Goal: Communication & Community: Answer question/provide support

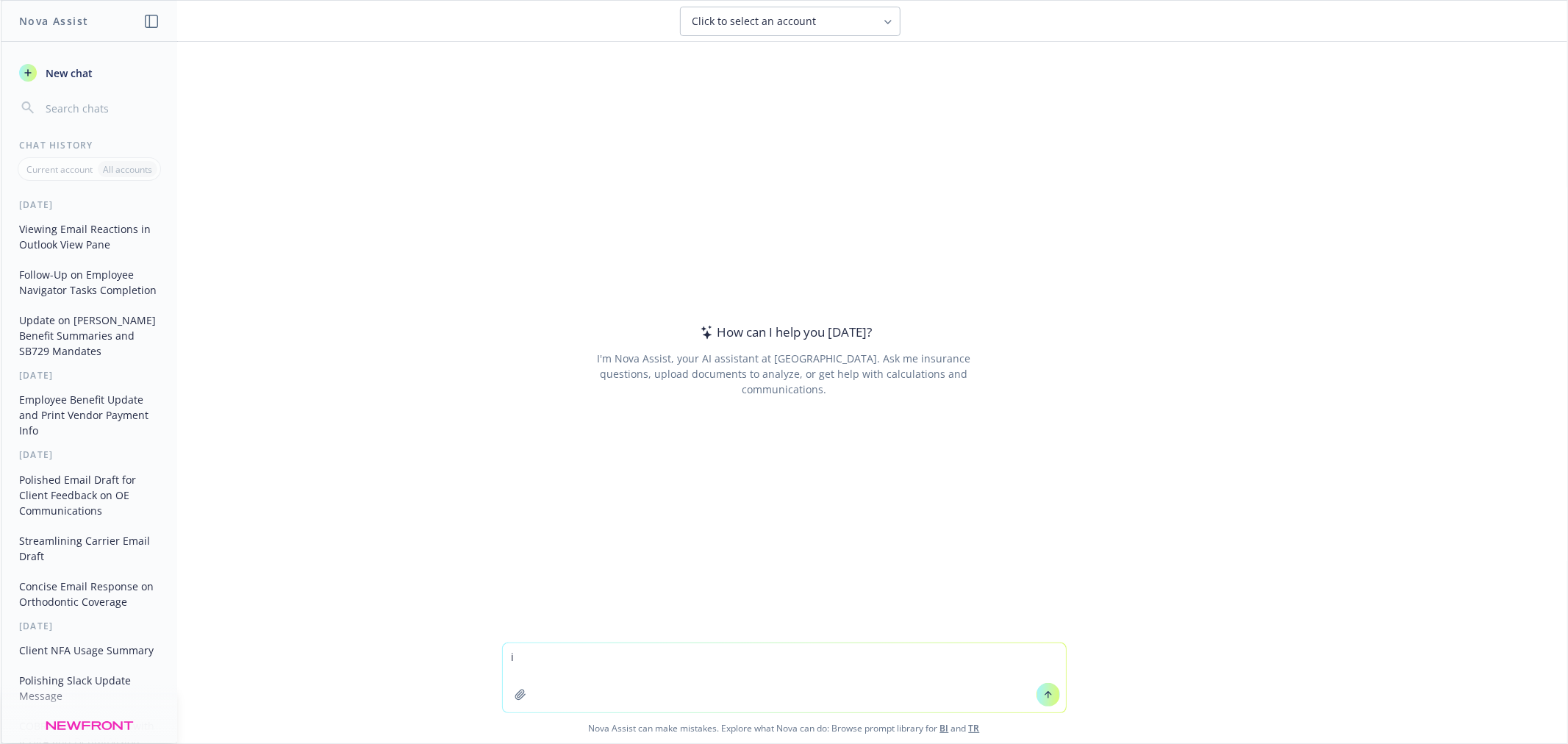
type textarea "i"
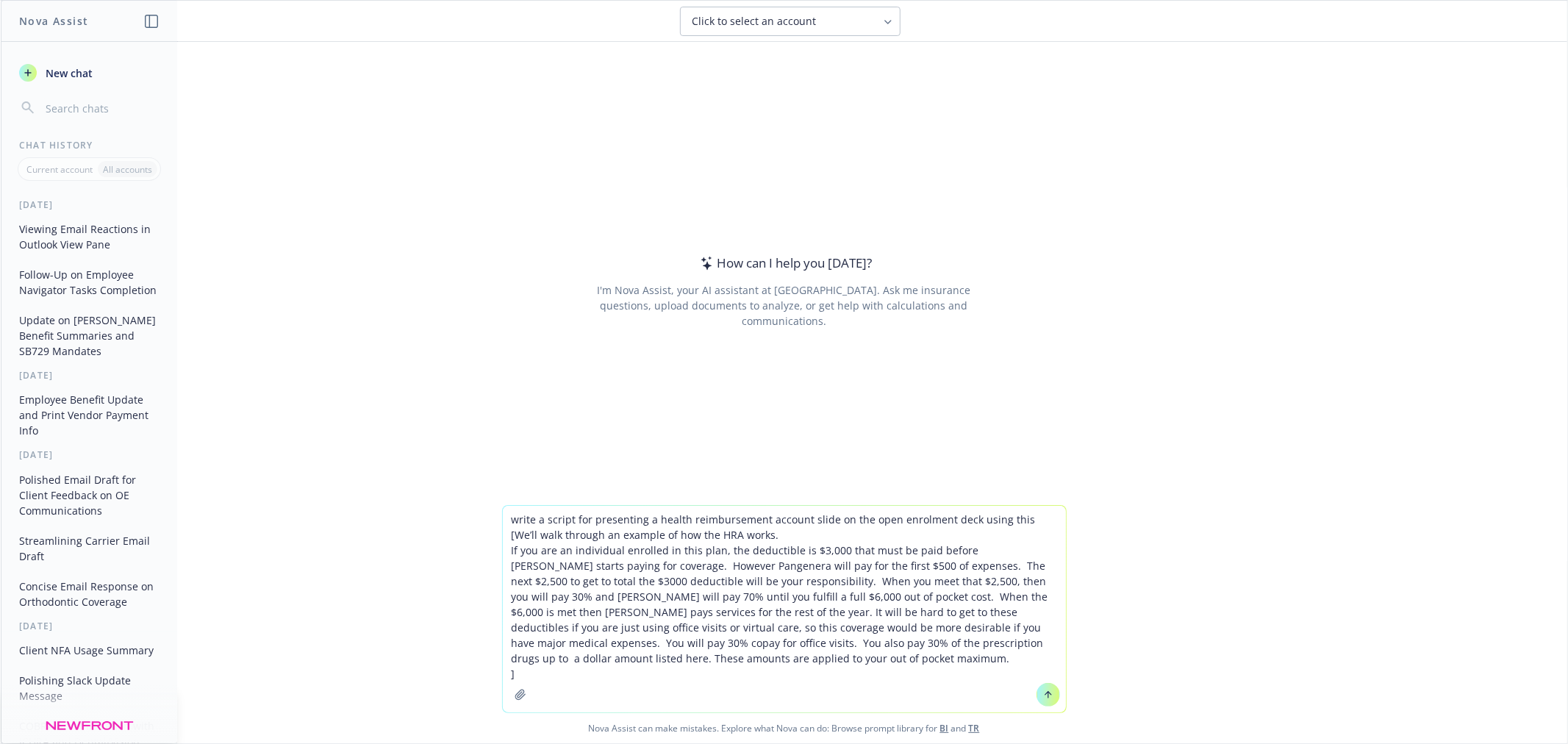
click at [777, 660] on textarea "write a script for presenting a health reimbursement account slide on the open …" at bounding box center [784, 609] width 563 height 206
click at [752, 667] on textarea "write a script for presenting a health reimbursement account slide on the open …" at bounding box center [784, 609] width 563 height 206
click at [742, 657] on textarea "write a script for presenting a health reimbursement account slide on the open …" at bounding box center [784, 609] width 563 height 206
type textarea "write a script for presenting a health reimbursement account slide on the open …"
paste textarea
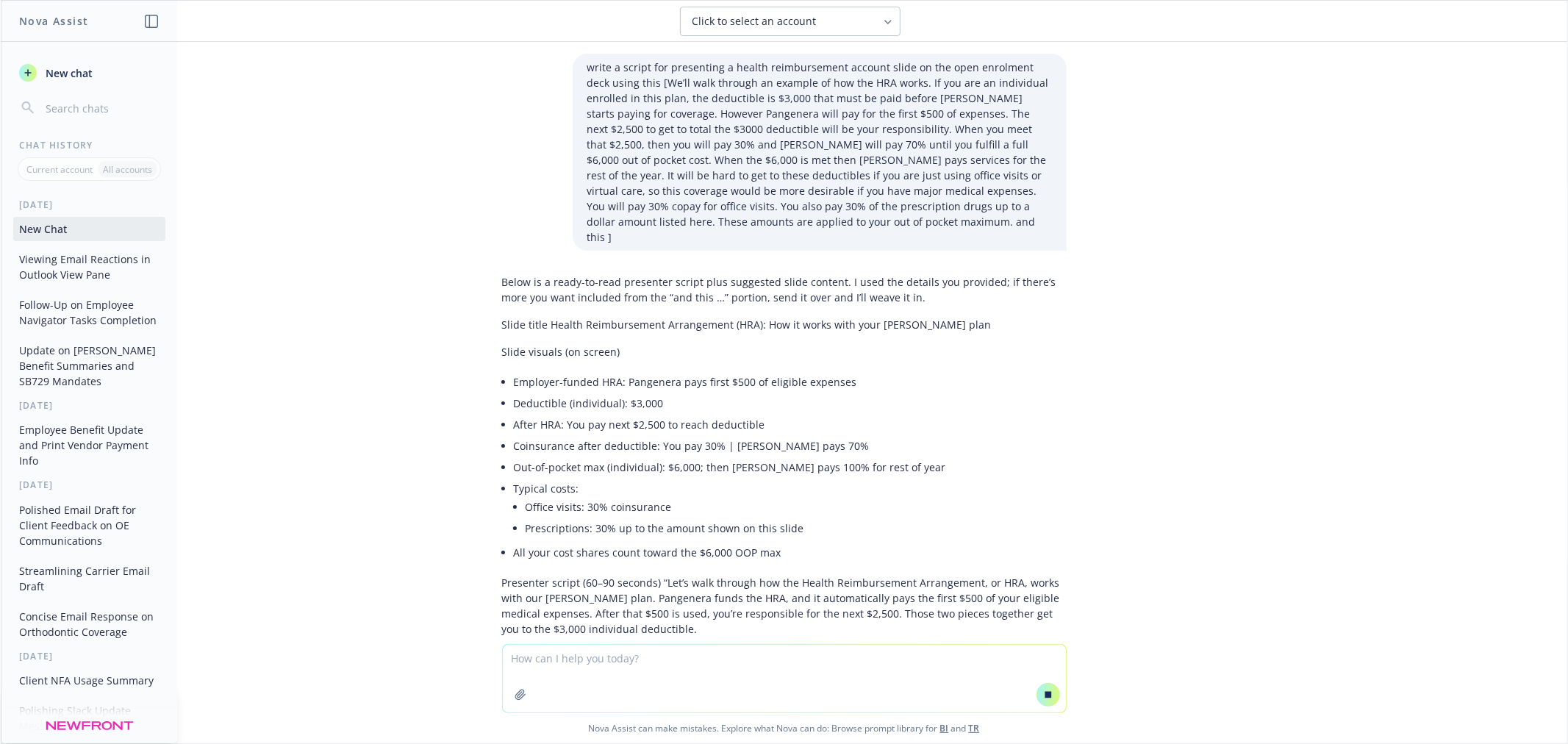
click at [771, 675] on textarea at bounding box center [784, 678] width 563 height 68
click at [771, 669] on textarea at bounding box center [784, 678] width 563 height 68
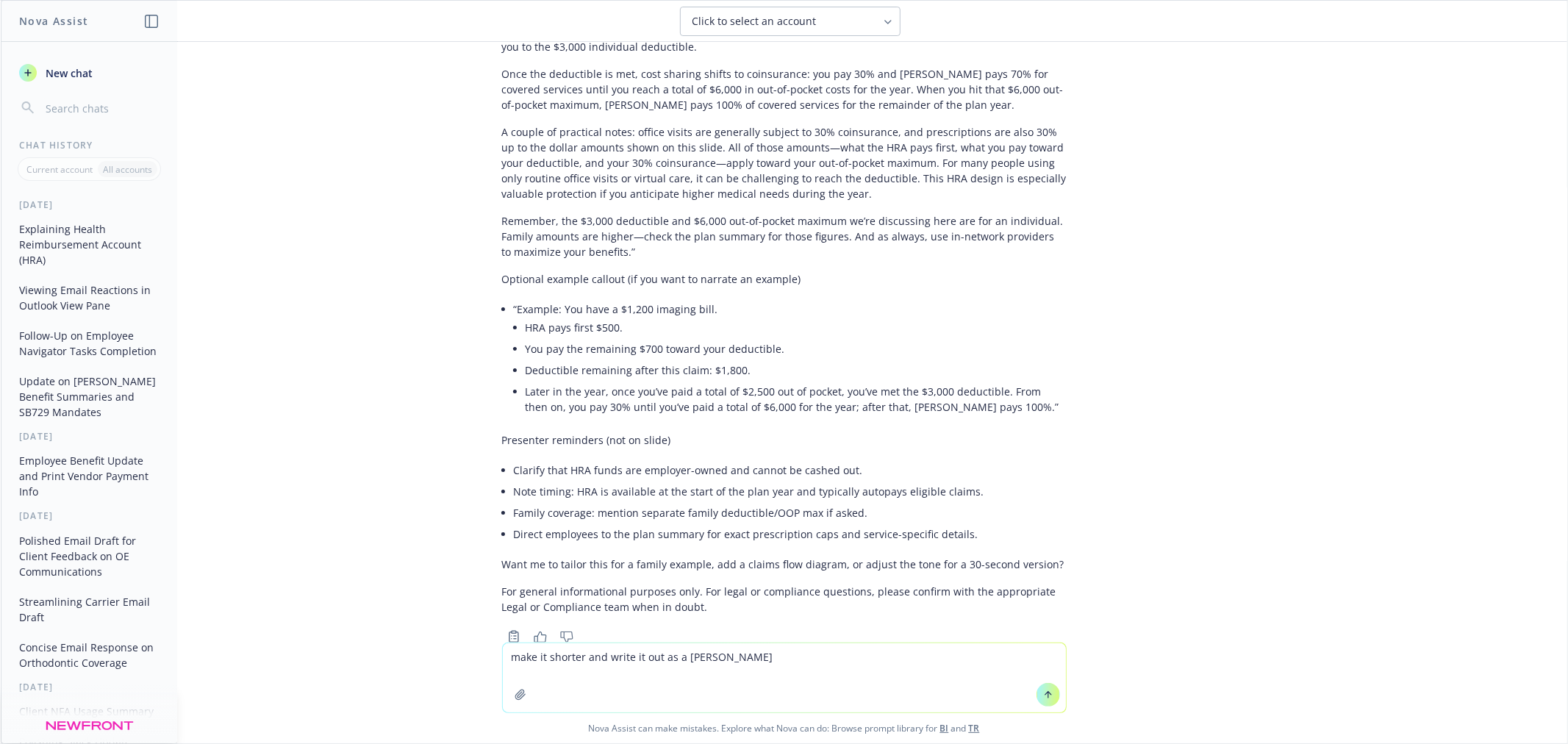
scroll to position [605, 0]
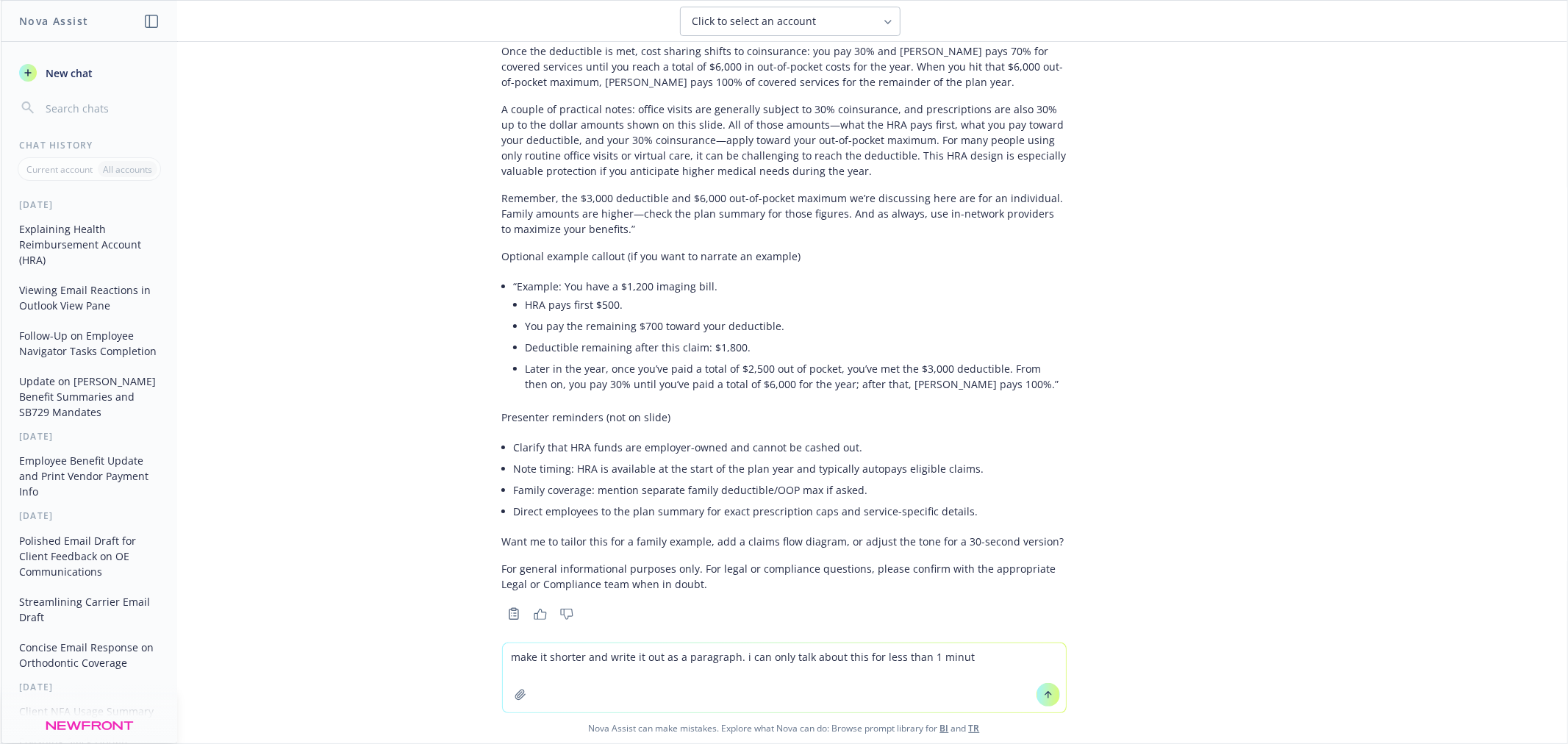
type textarea "make it shorter and write it out as a paragraph. i can only talk about this for…"
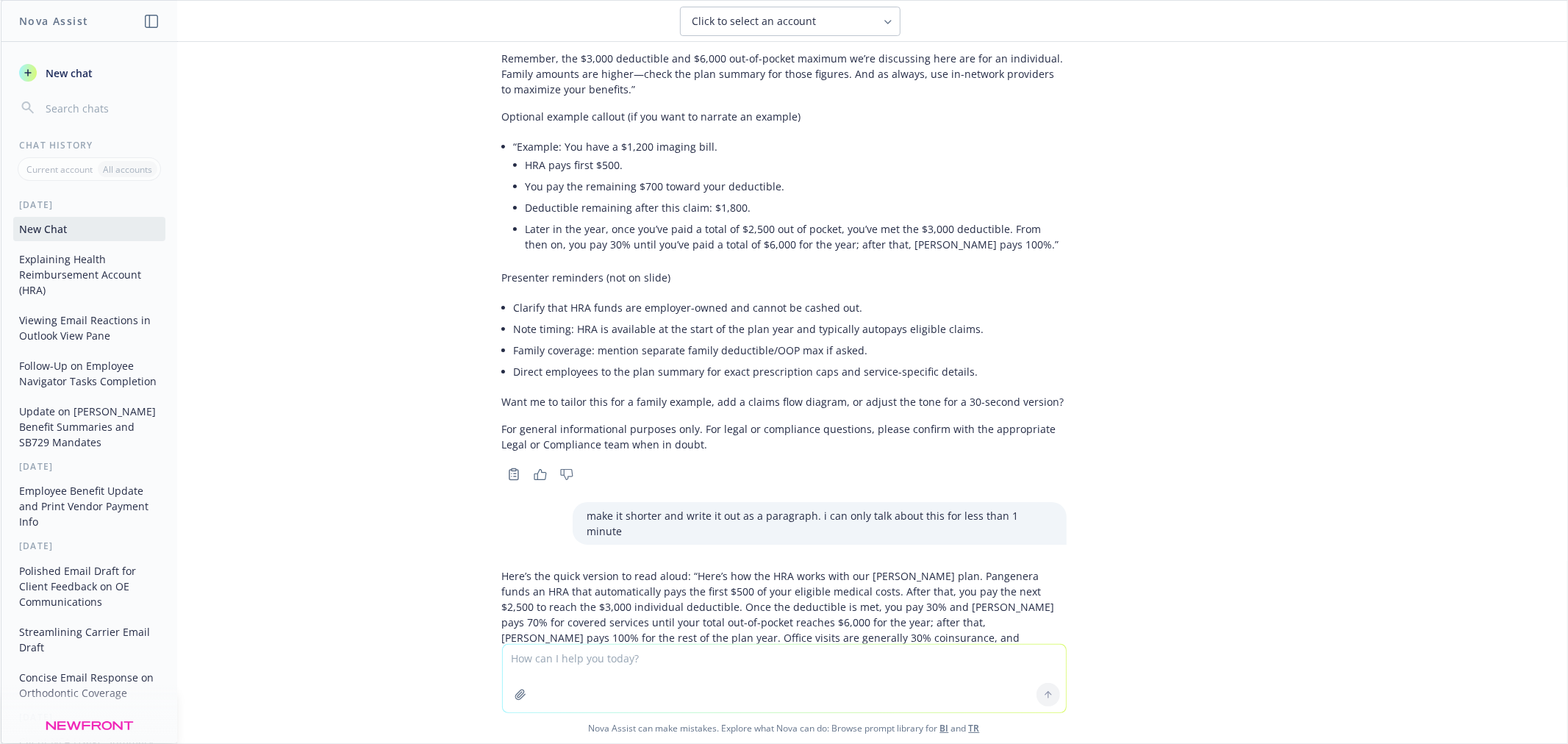
scroll to position [812, 0]
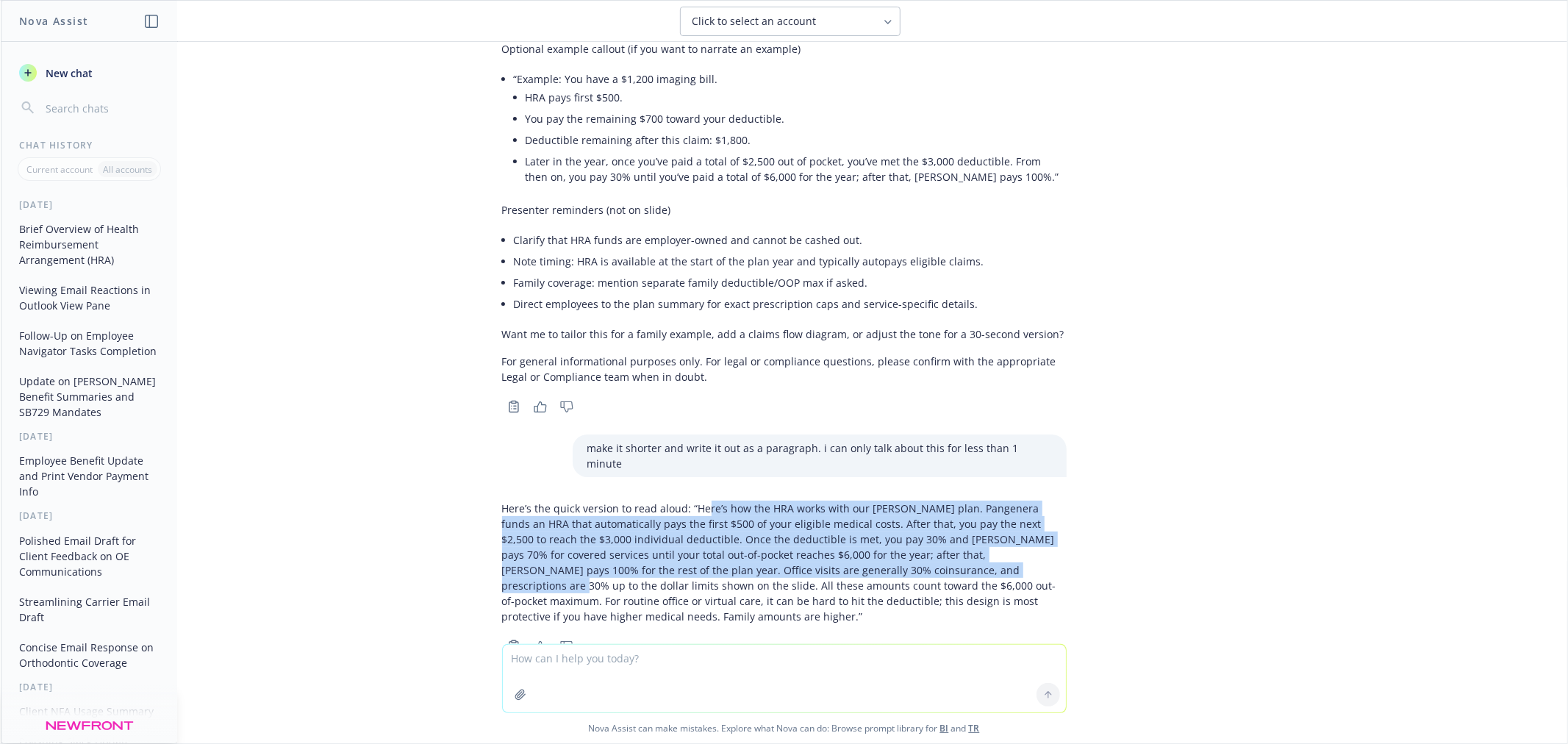
drag, startPoint x: 691, startPoint y: 471, endPoint x: 844, endPoint y: 530, distance: 164.0
click at [844, 530] on p "Here’s the quick version to read aloud: “Here’s how the HRA works with our [PER…" at bounding box center [784, 563] width 564 height 124
